Goal: Task Accomplishment & Management: Manage account settings

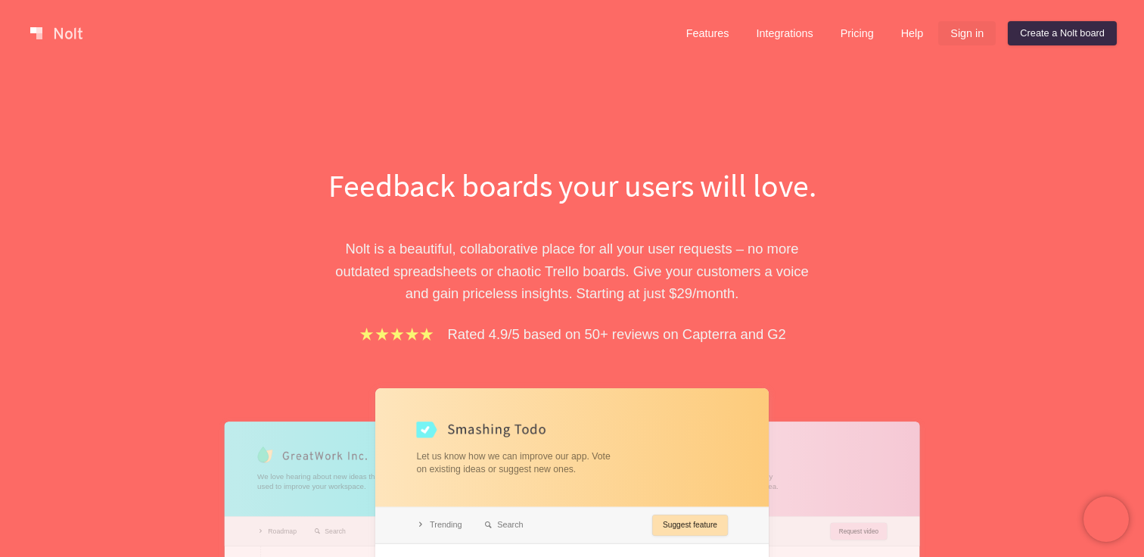
click at [970, 37] on link "Sign in" at bounding box center [968, 33] width 58 height 24
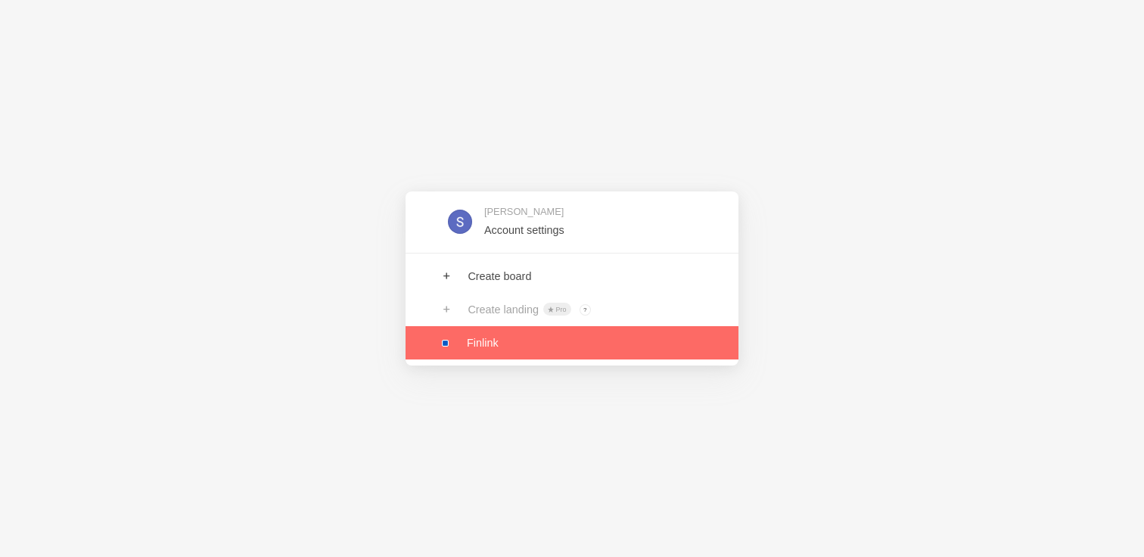
click at [497, 357] on link at bounding box center [572, 342] width 333 height 33
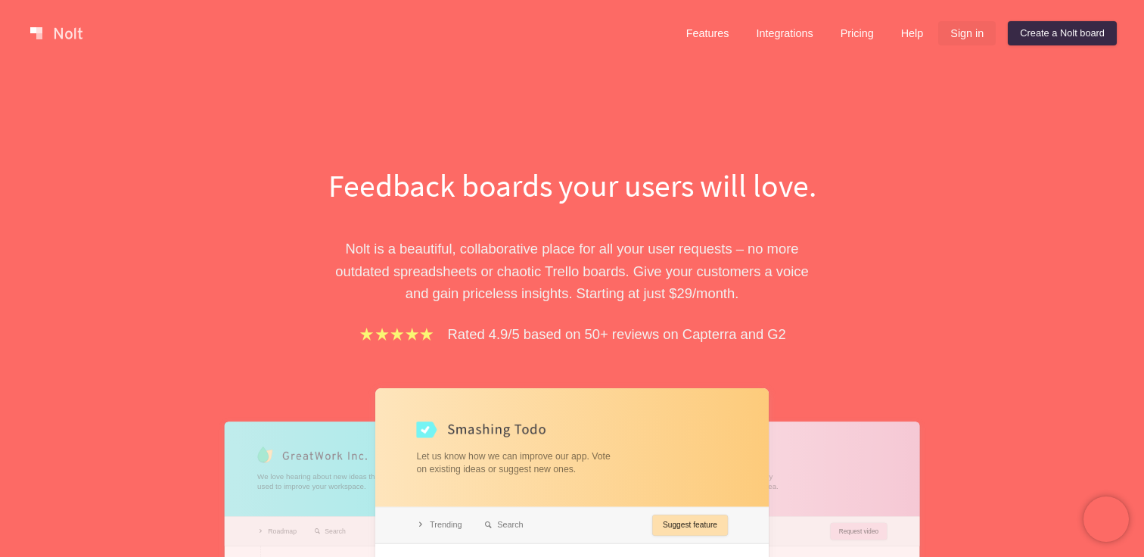
click at [950, 35] on link "Sign in" at bounding box center [968, 33] width 58 height 24
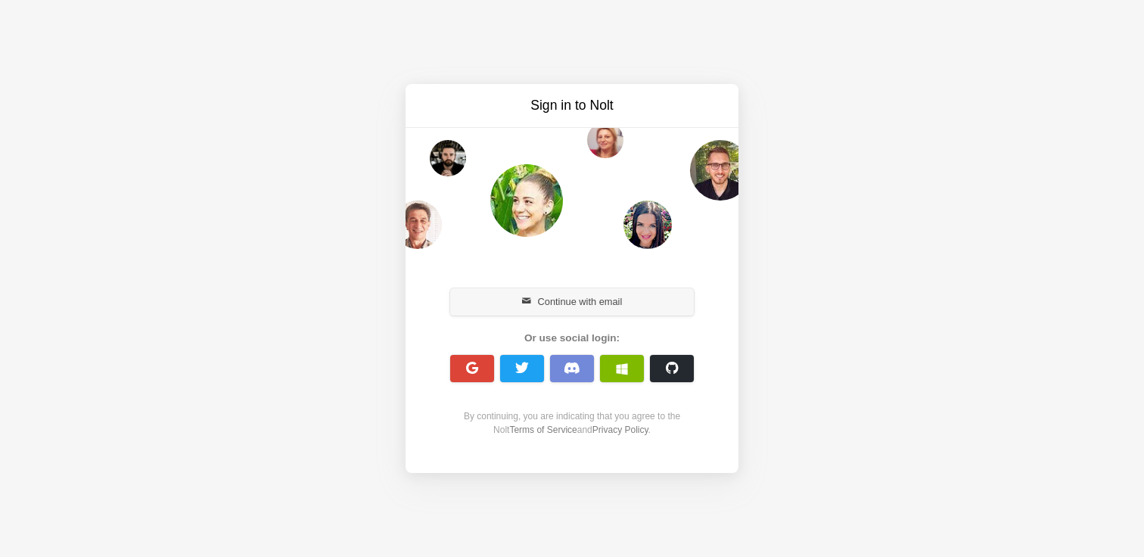
click at [602, 300] on button "Continue with email" at bounding box center [572, 301] width 244 height 27
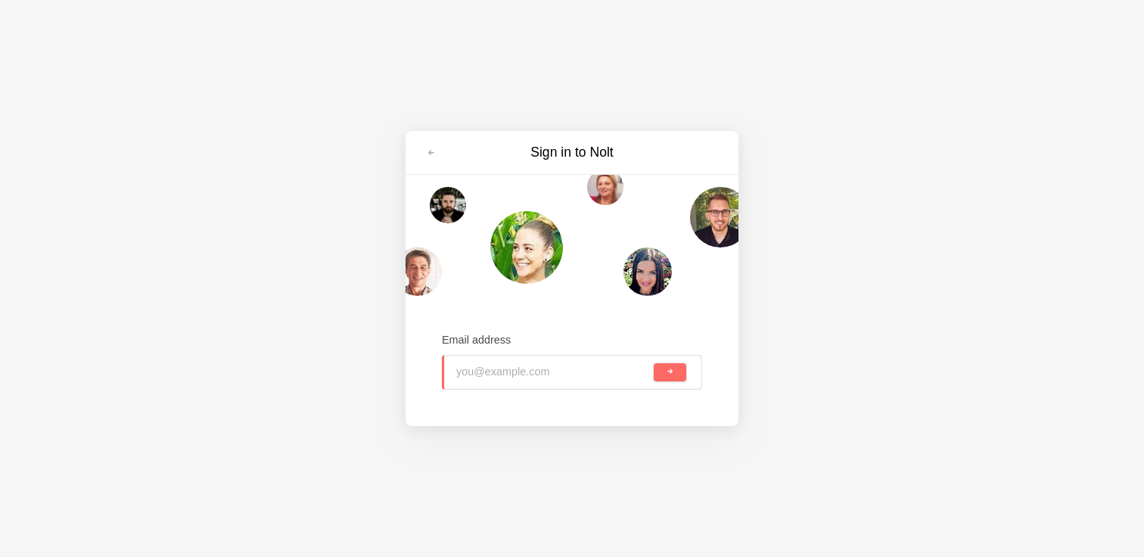
click at [507, 374] on input "email" at bounding box center [553, 372] width 195 height 33
type input "S"
click at [0, 30] on com-1password-button at bounding box center [0, 30] width 0 height 0
click at [531, 356] on input "email" at bounding box center [553, 372] width 195 height 33
click at [546, 361] on input "email" at bounding box center [553, 372] width 195 height 33
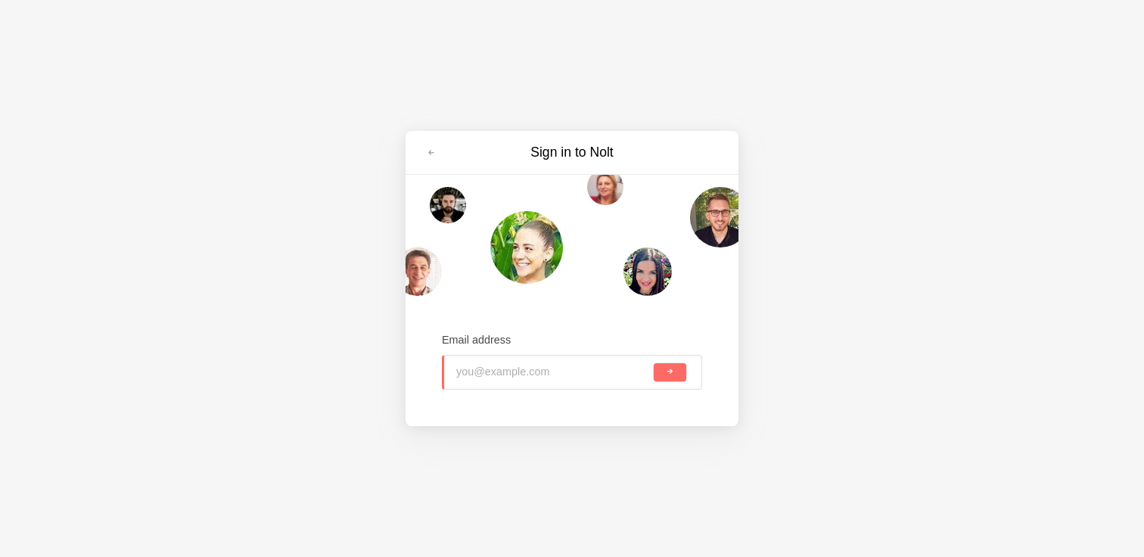
click at [553, 436] on div "Sign in to Nolt Email address" at bounding box center [572, 278] width 1144 height 557
click at [550, 389] on div "Email address" at bounding box center [572, 361] width 260 height 58
click at [548, 376] on input "email" at bounding box center [553, 372] width 196 height 33
type input "Sebastian@finlink.de"
click at [654, 363] on button "submit" at bounding box center [670, 372] width 33 height 18
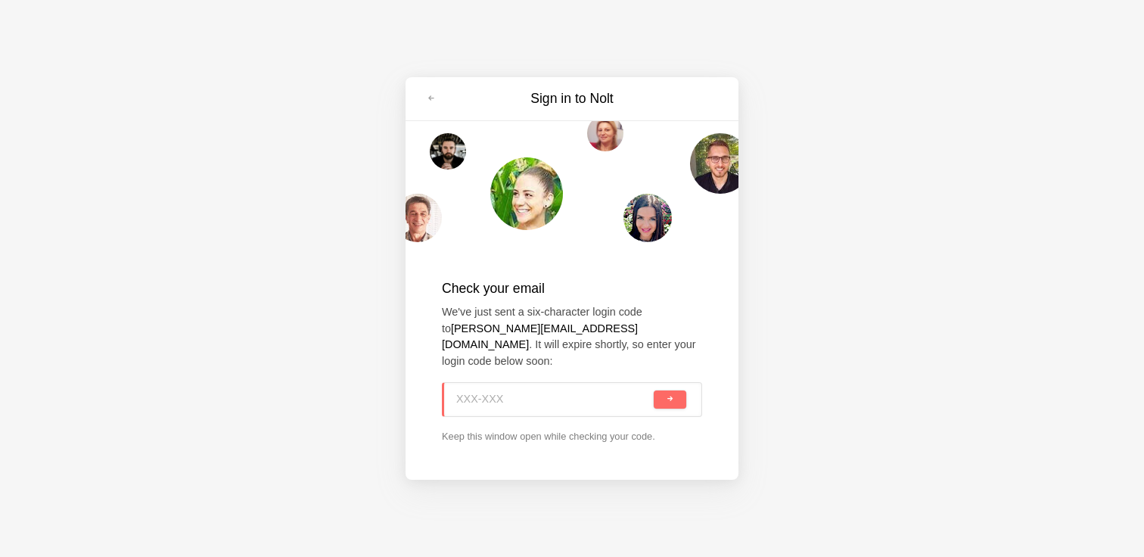
click at [544, 475] on div "Sign in to Nolt Check your email We've just sent a six-character login code to …" at bounding box center [572, 278] width 1144 height 557
paste input "BG5-VJE"
type input "BG5-VJE"
click at [673, 395] on span "submit" at bounding box center [670, 399] width 8 height 8
